Goal: Information Seeking & Learning: Learn about a topic

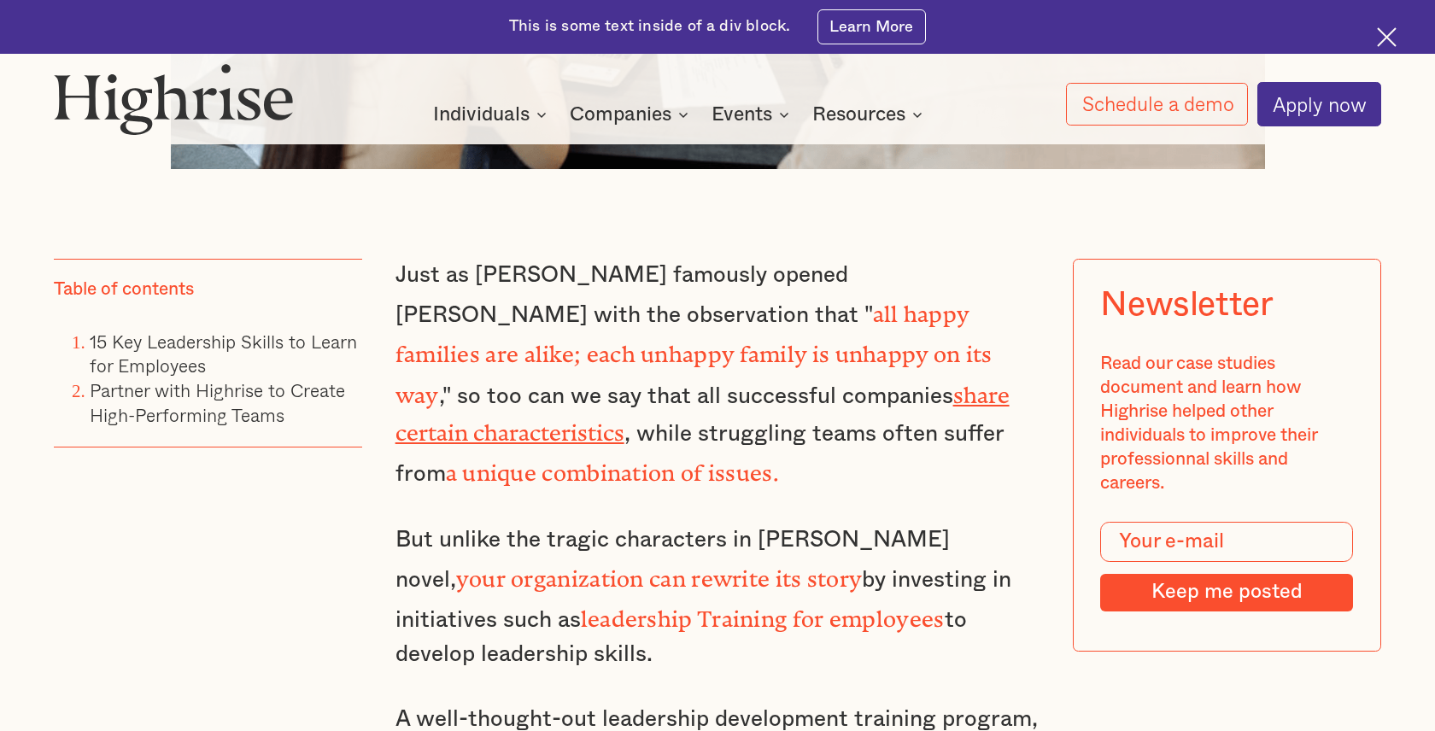
scroll to position [1245, 0]
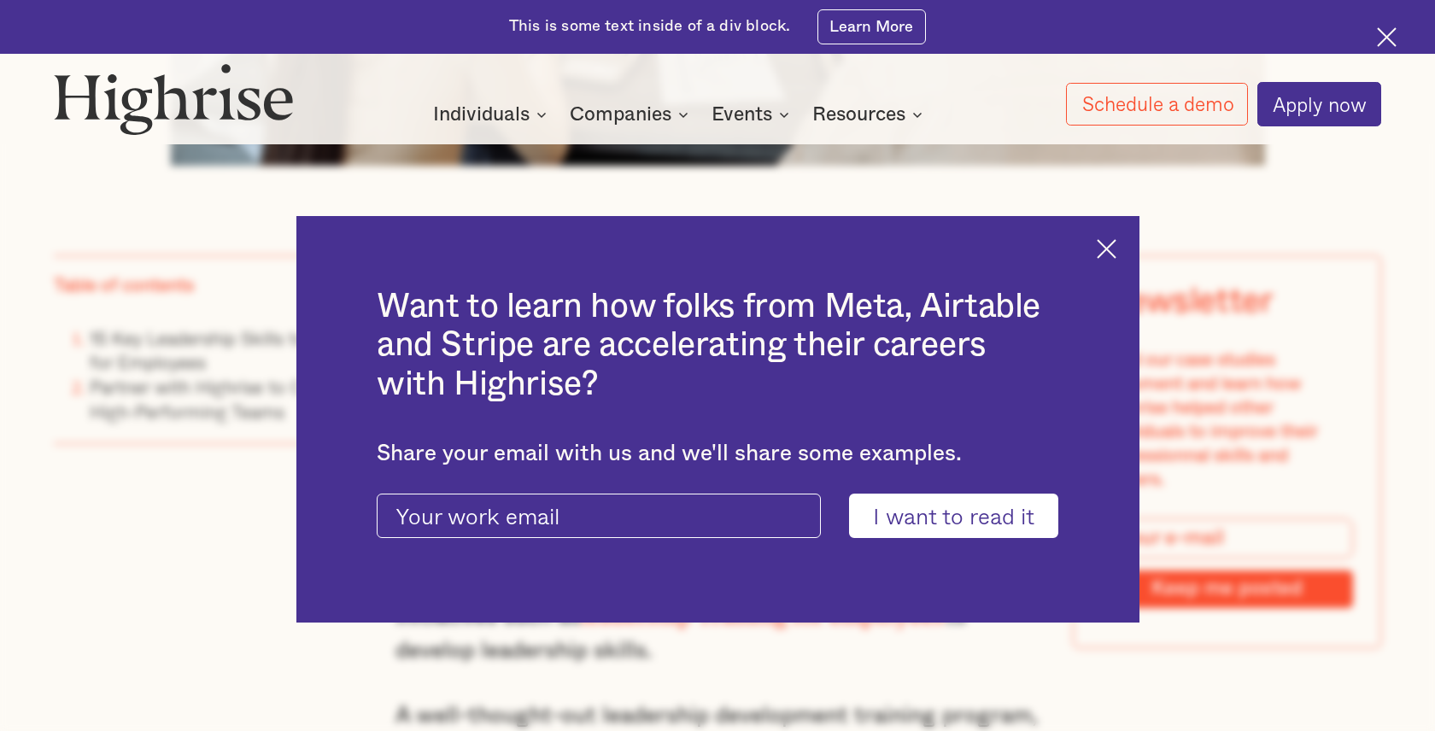
click at [1100, 249] on img at bounding box center [1107, 249] width 20 height 20
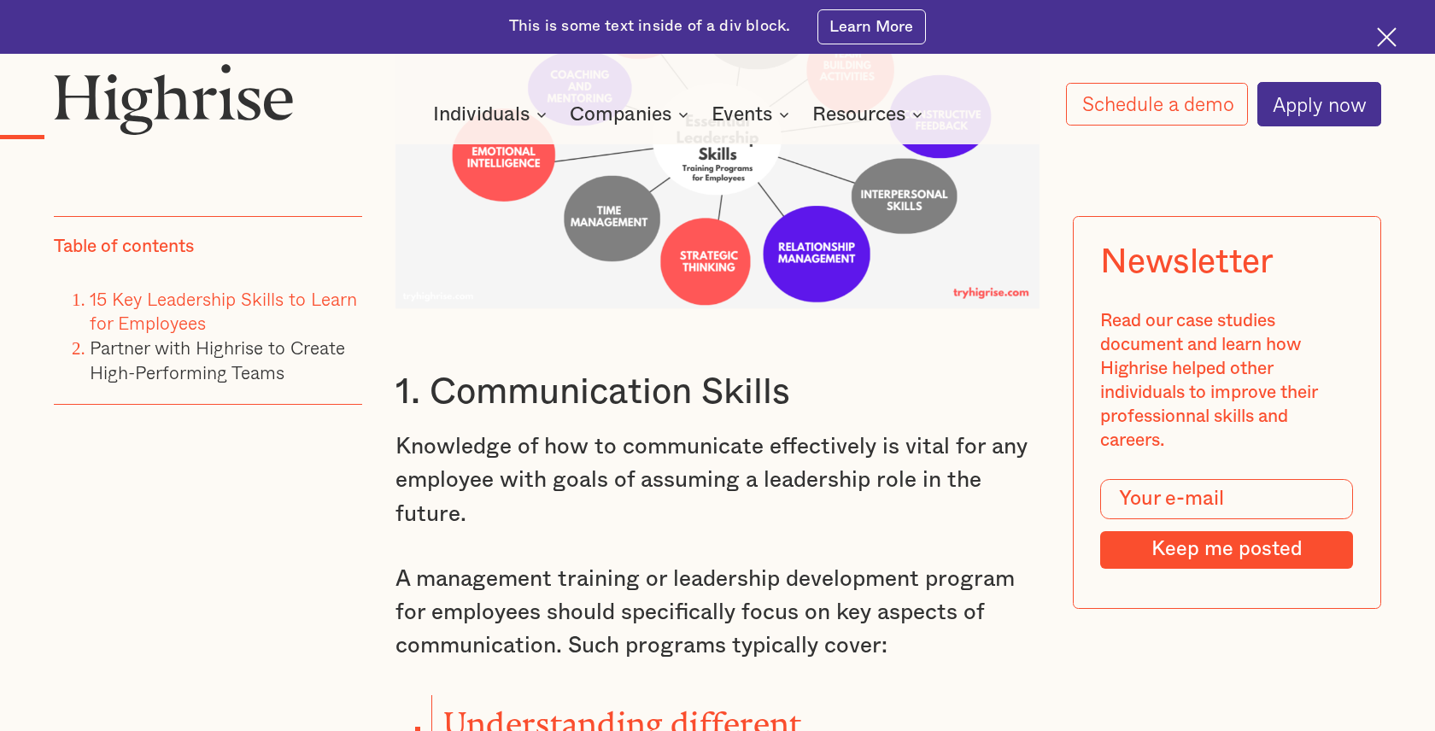
scroll to position [2796, 0]
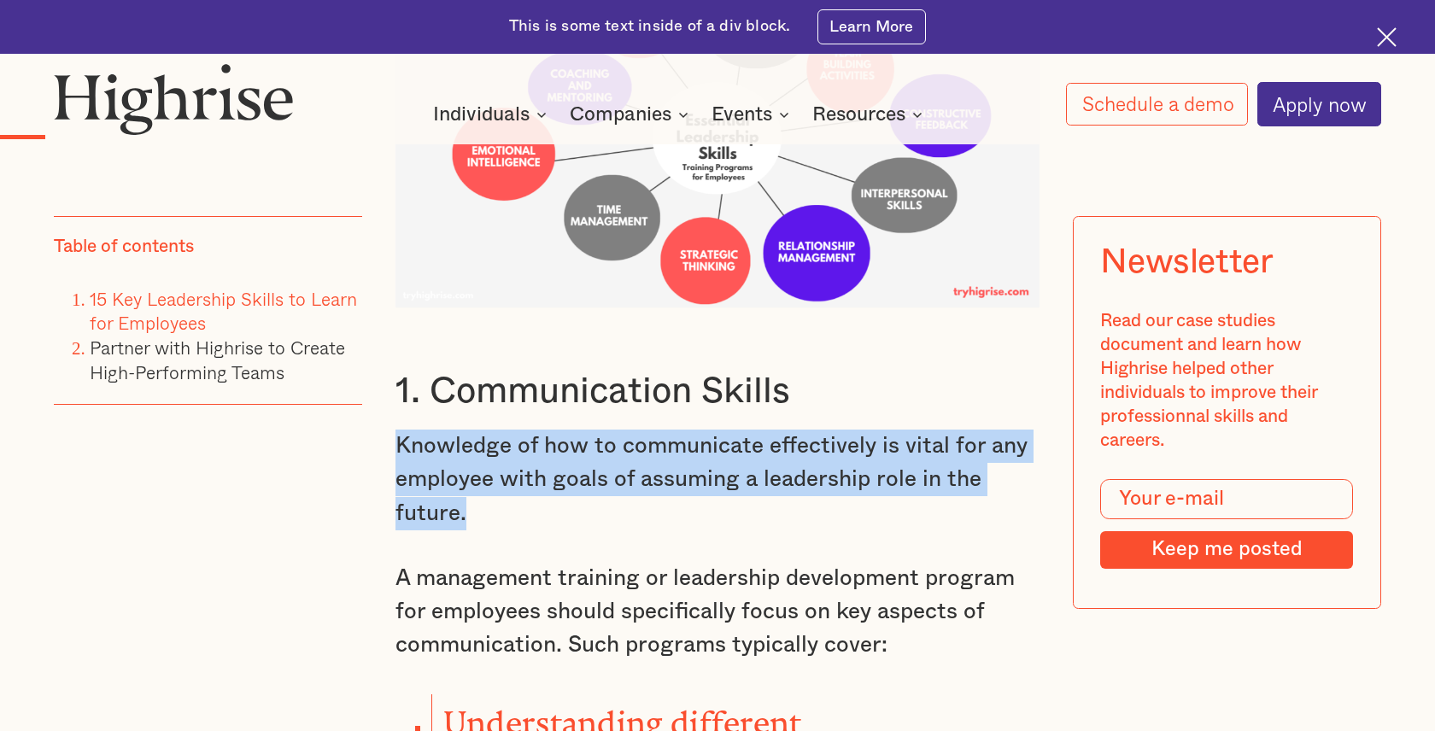
drag, startPoint x: 395, startPoint y: 382, endPoint x: 477, endPoint y: 448, distance: 106.3
click at [477, 448] on p "Knowledge of how to communicate effectively is vital for any employee with goal…" at bounding box center [717, 480] width 645 height 101
copy p "Knowledge of how to communicate effectively is vital for any employee with goal…"
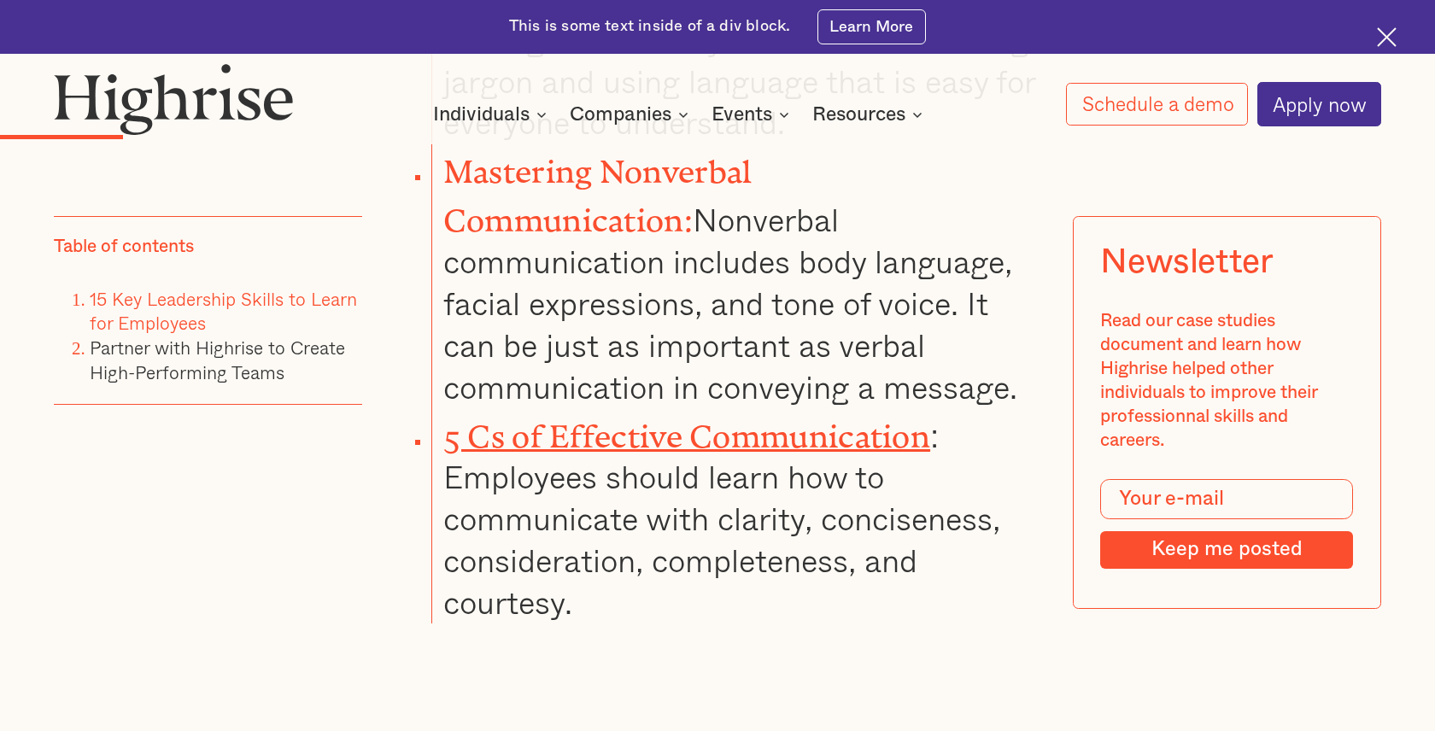
scroll to position [4149, 0]
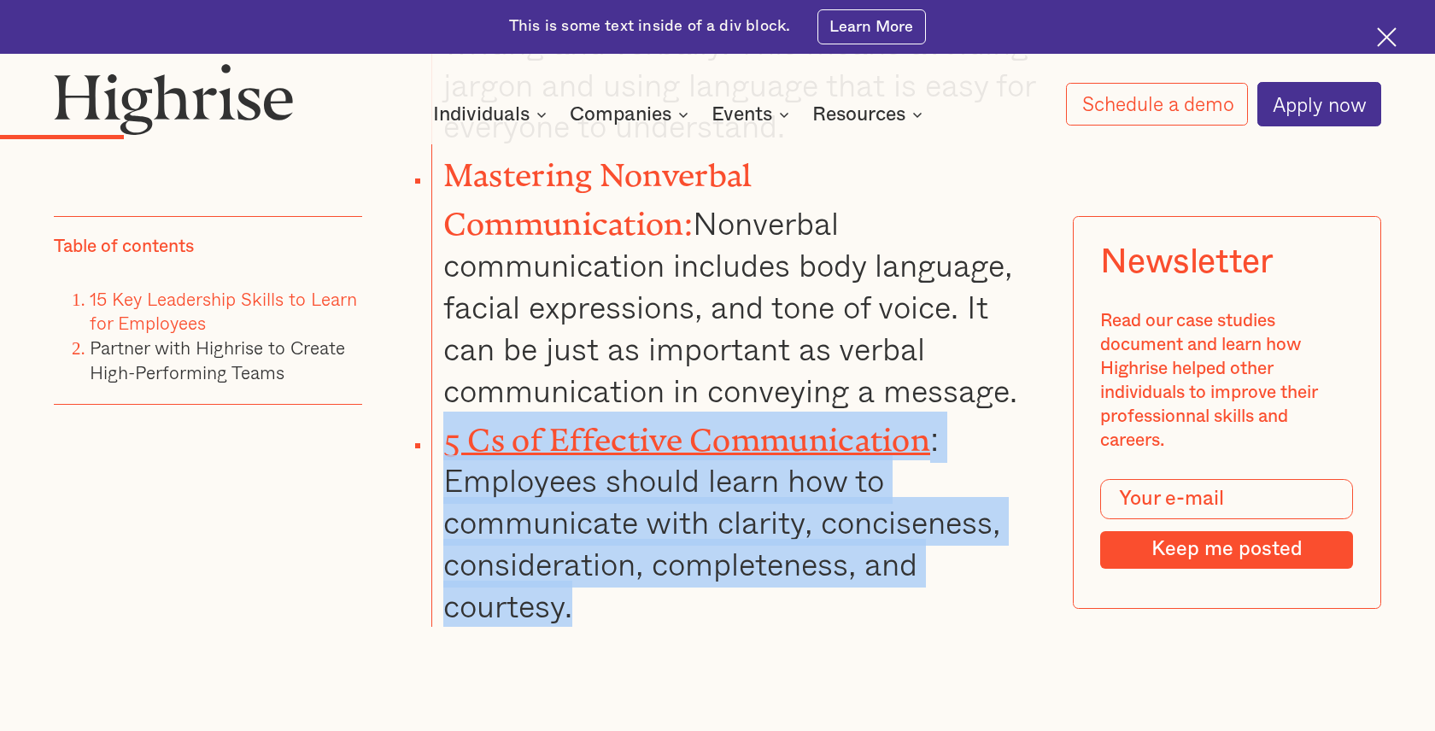
drag, startPoint x: 442, startPoint y: 322, endPoint x: 589, endPoint y: 499, distance: 230.4
click at [589, 499] on li "5 Cs of Effective Communication : Employees should learn how to communicate wit…" at bounding box center [735, 519] width 609 height 215
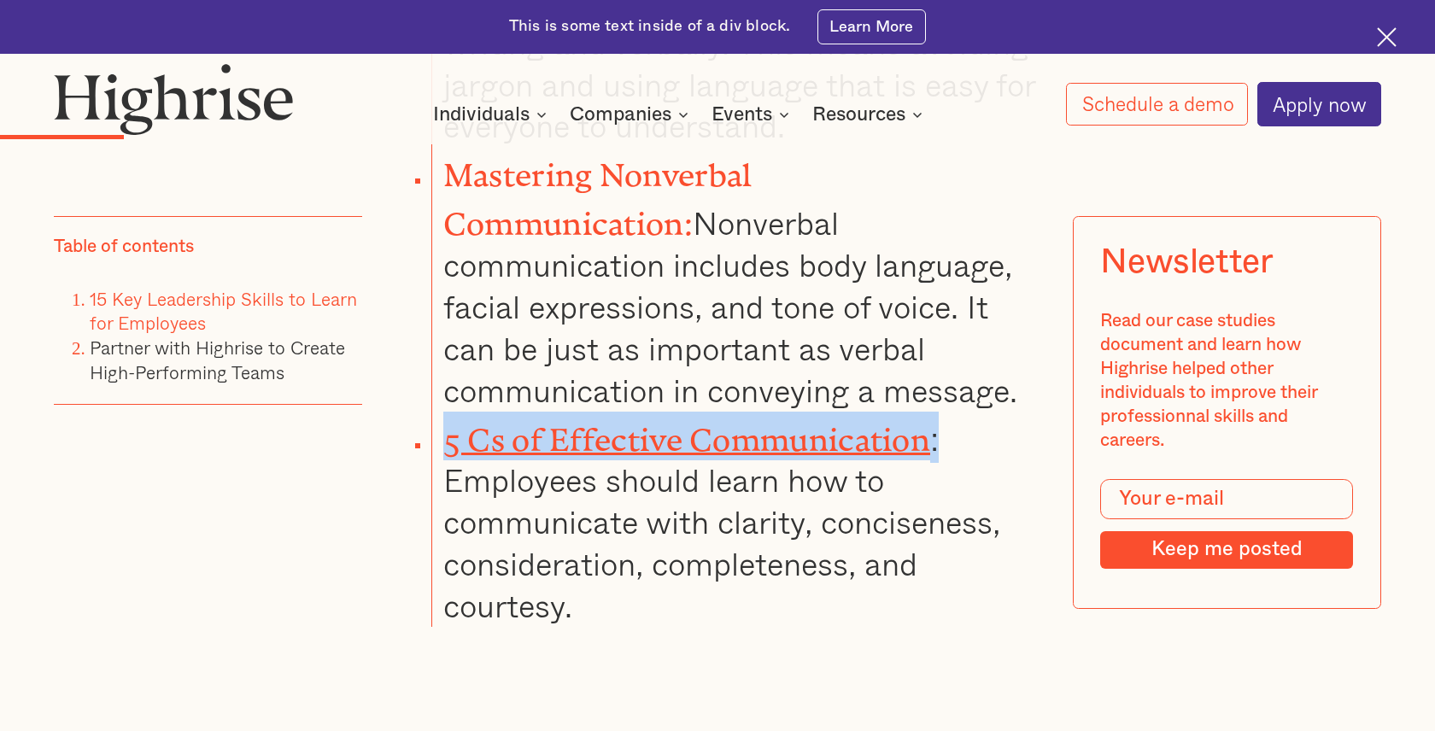
drag, startPoint x: 436, startPoint y: 328, endPoint x: 955, endPoint y: 320, distance: 518.5
click at [955, 412] on li "5 Cs of Effective Communication : Employees should learn how to communicate wit…" at bounding box center [735, 519] width 609 height 215
copy li "5 Cs of Effective Communication :"
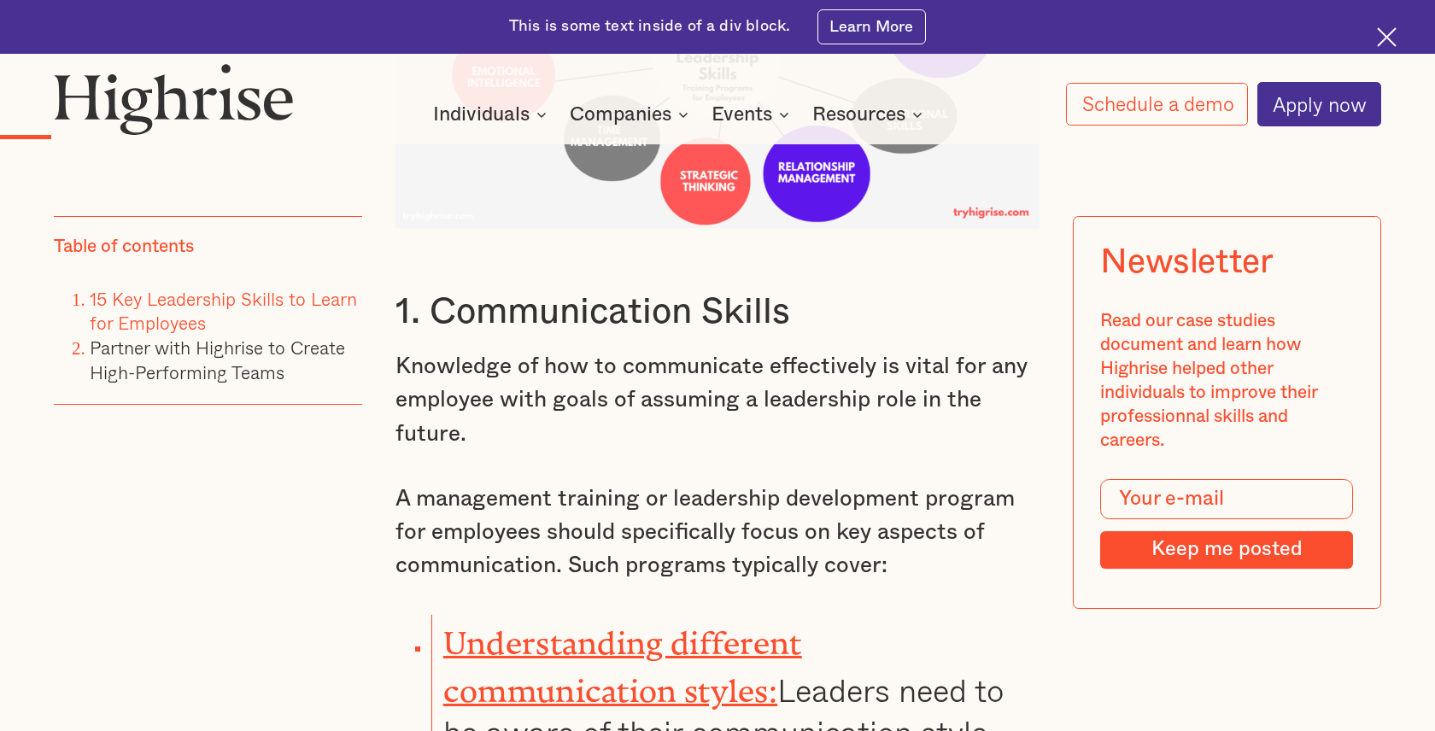
scroll to position [2905, 0]
